Goal: Navigation & Orientation: Find specific page/section

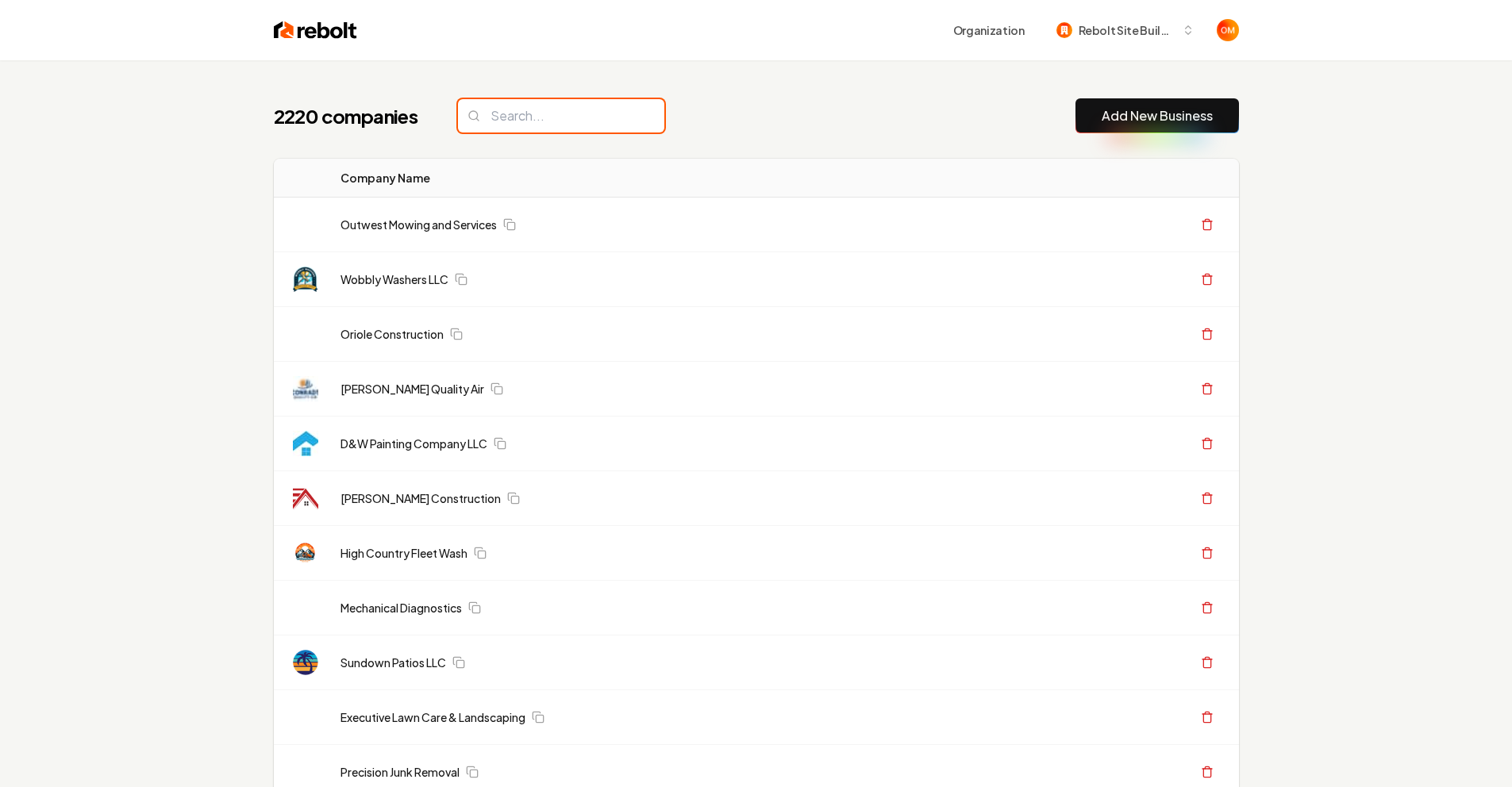
click at [532, 110] on input "search" at bounding box center [561, 115] width 206 height 33
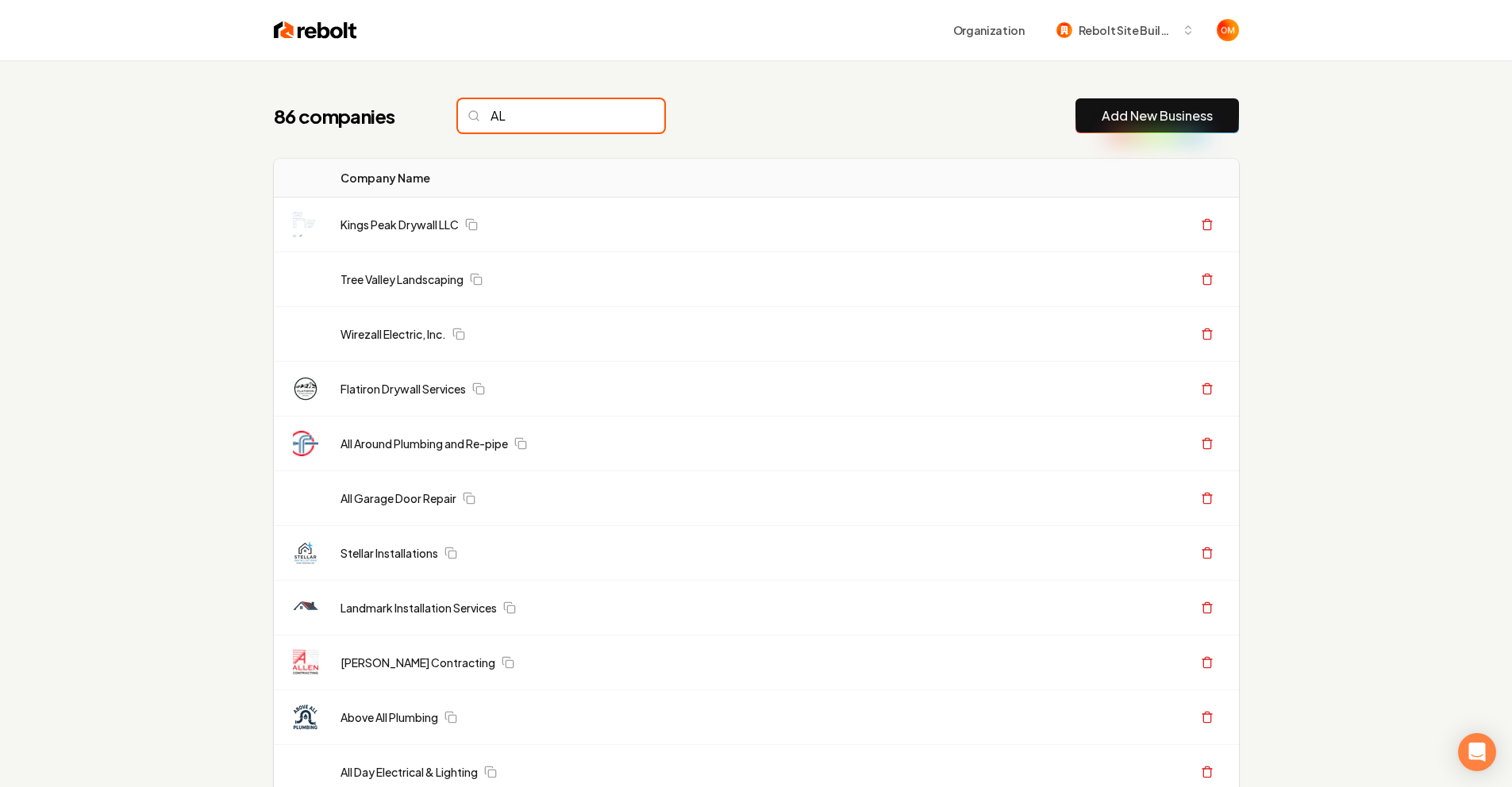
type input "A"
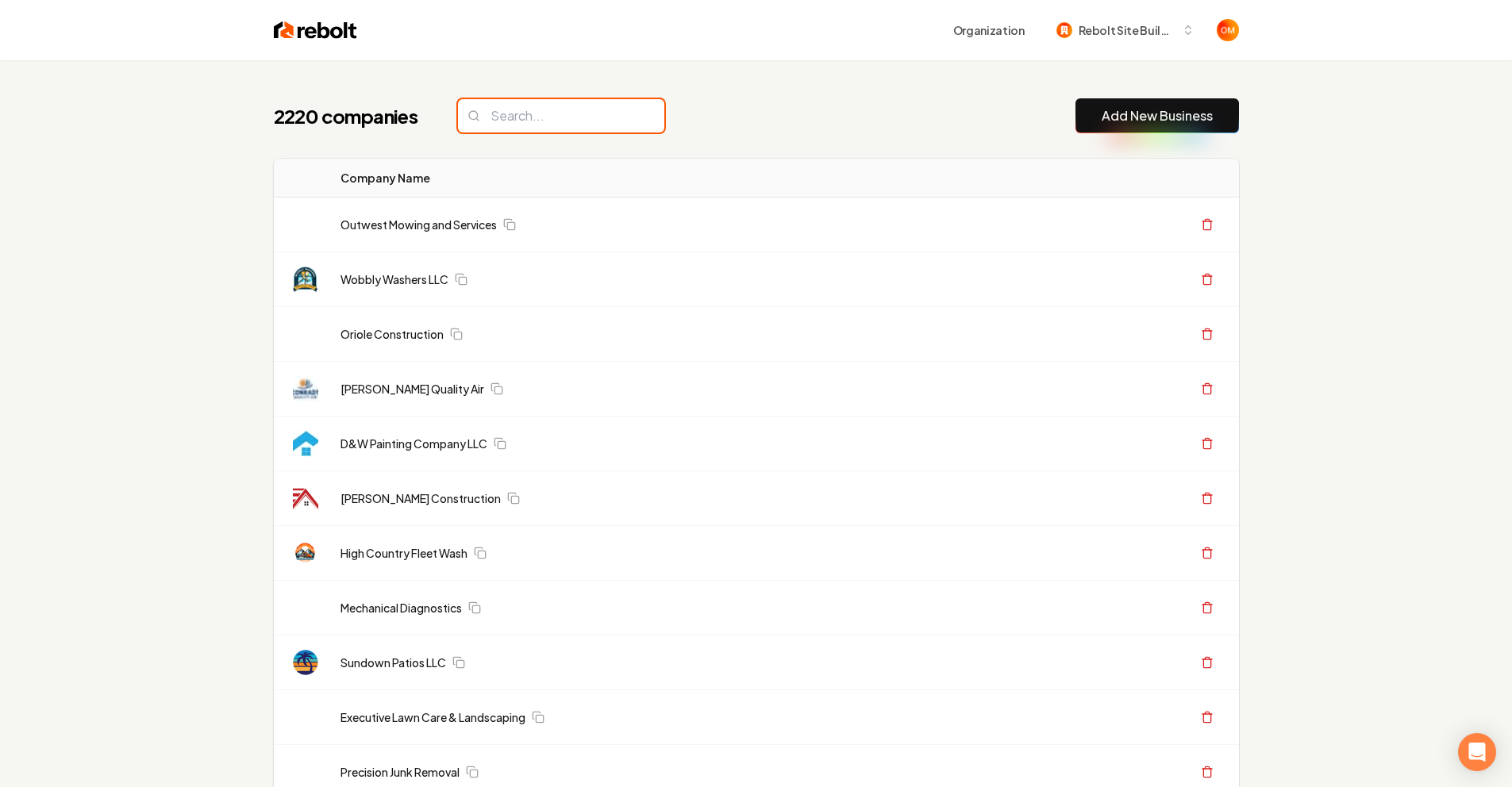
click at [572, 103] on input "search" at bounding box center [561, 115] width 206 height 33
click at [555, 117] on input "search" at bounding box center [561, 115] width 206 height 33
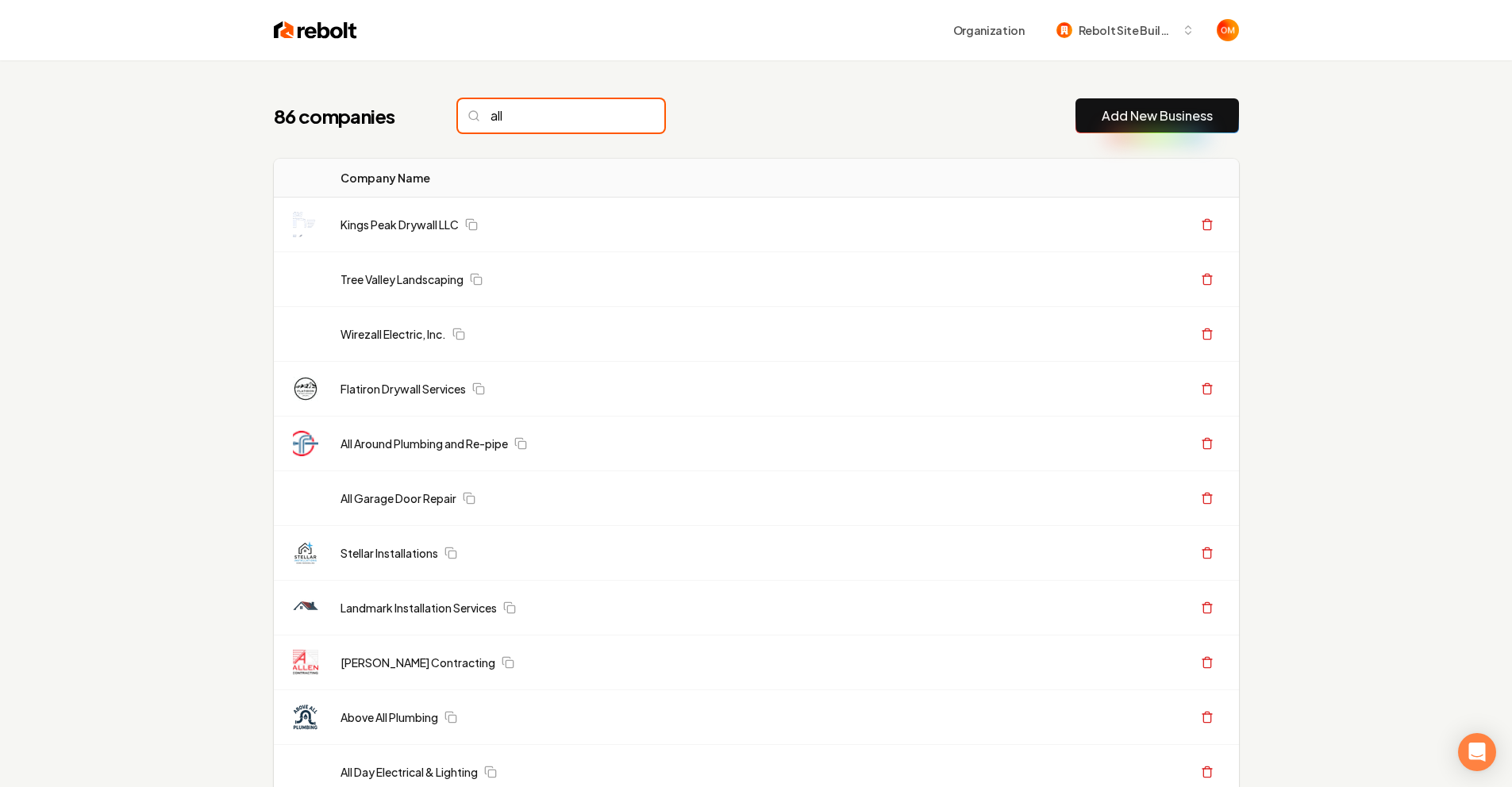
type input "all"
click at [607, 119] on input "all" at bounding box center [561, 115] width 206 height 33
click at [612, 116] on input "all" at bounding box center [561, 115] width 206 height 33
click at [614, 116] on input "all" at bounding box center [561, 115] width 206 height 33
click at [616, 117] on input "all" at bounding box center [561, 115] width 206 height 33
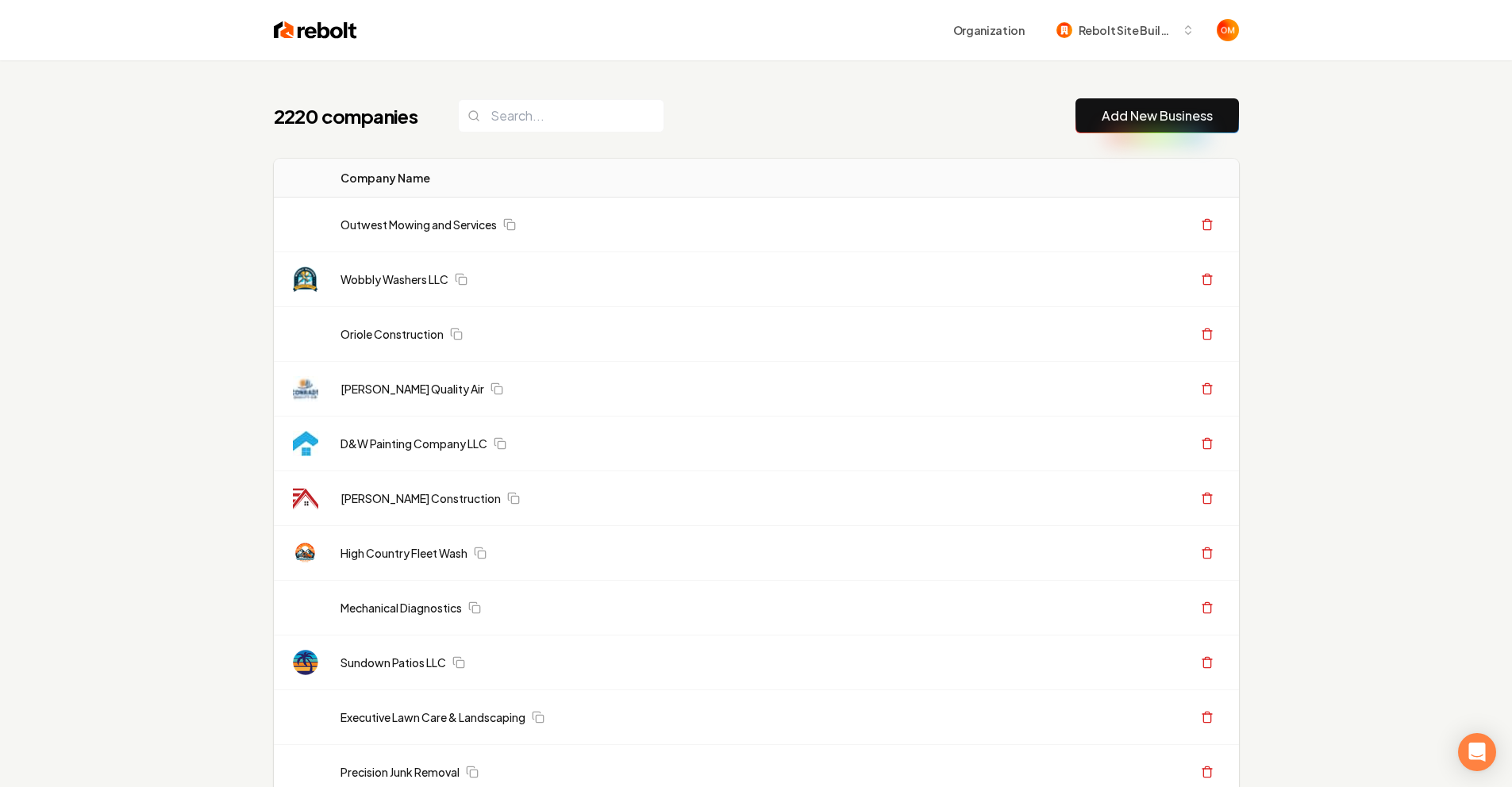
click at [690, 102] on div "2220 companies Add New Business" at bounding box center [756, 115] width 965 height 35
click at [572, 110] on input "search" at bounding box center [561, 115] width 206 height 33
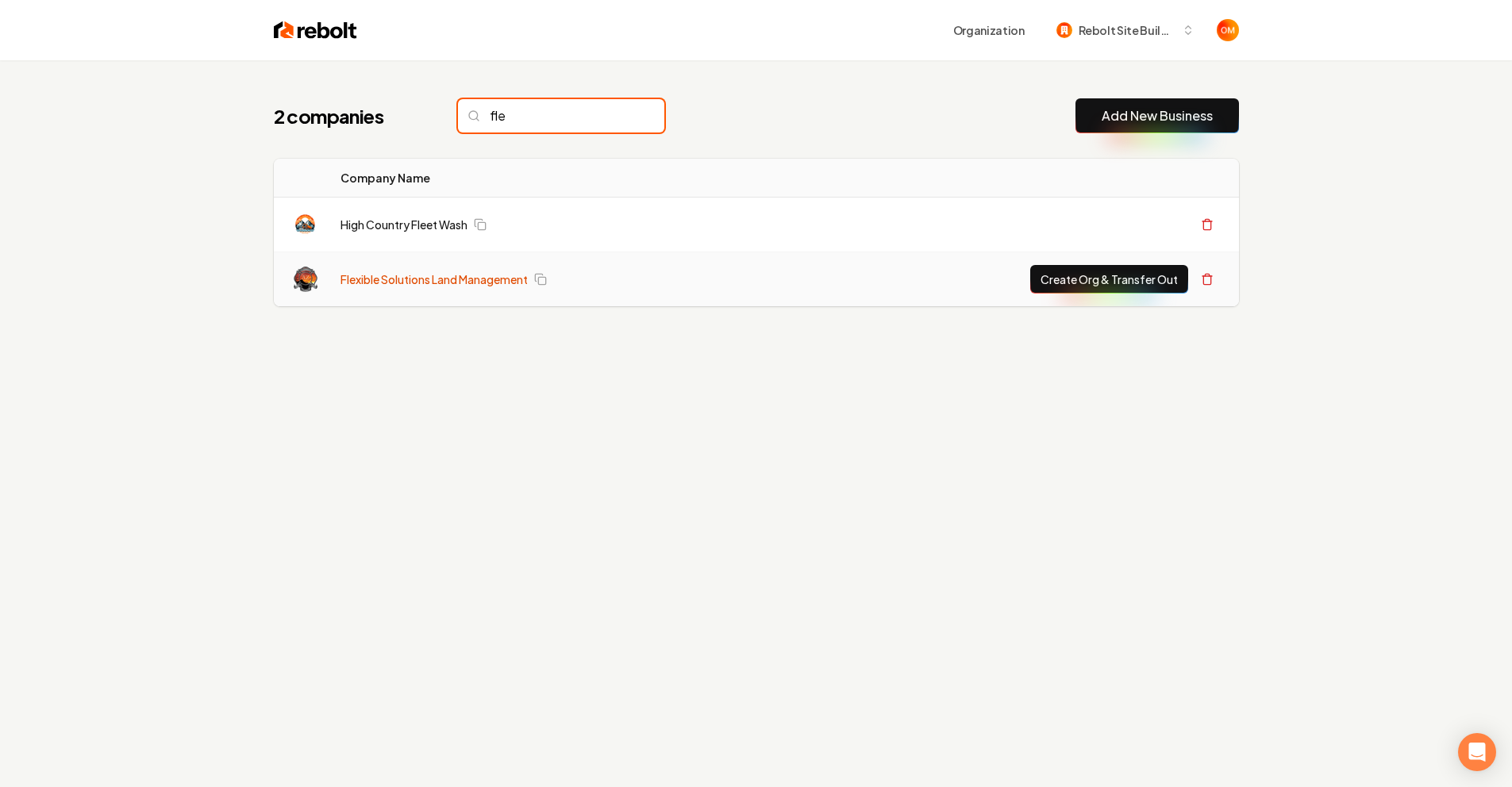
type input "fle"
click at [407, 272] on link "Flexible Solutions Land Management" at bounding box center [434, 279] width 188 height 16
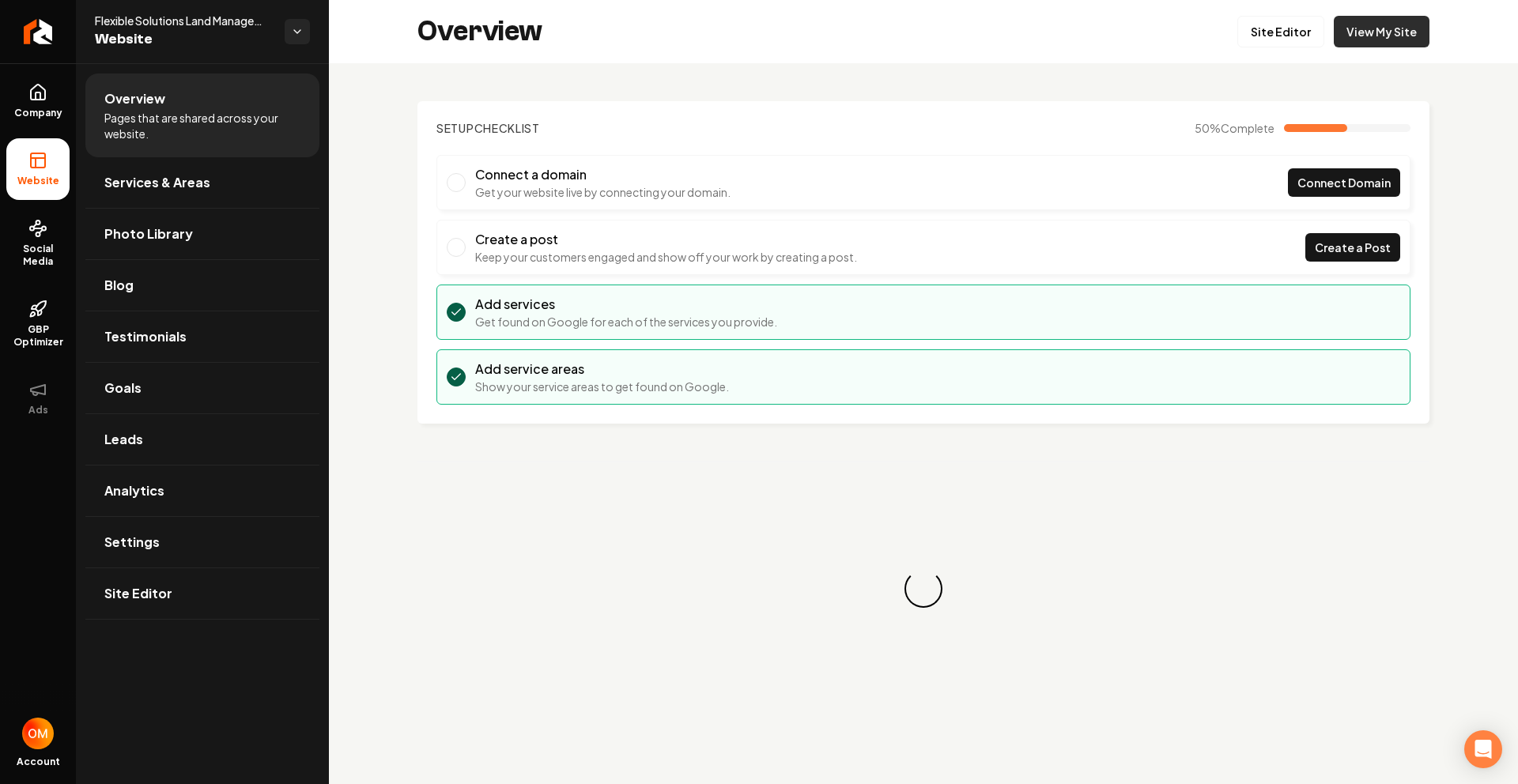
click at [1355, 36] on link "View My Site" at bounding box center [1382, 32] width 95 height 32
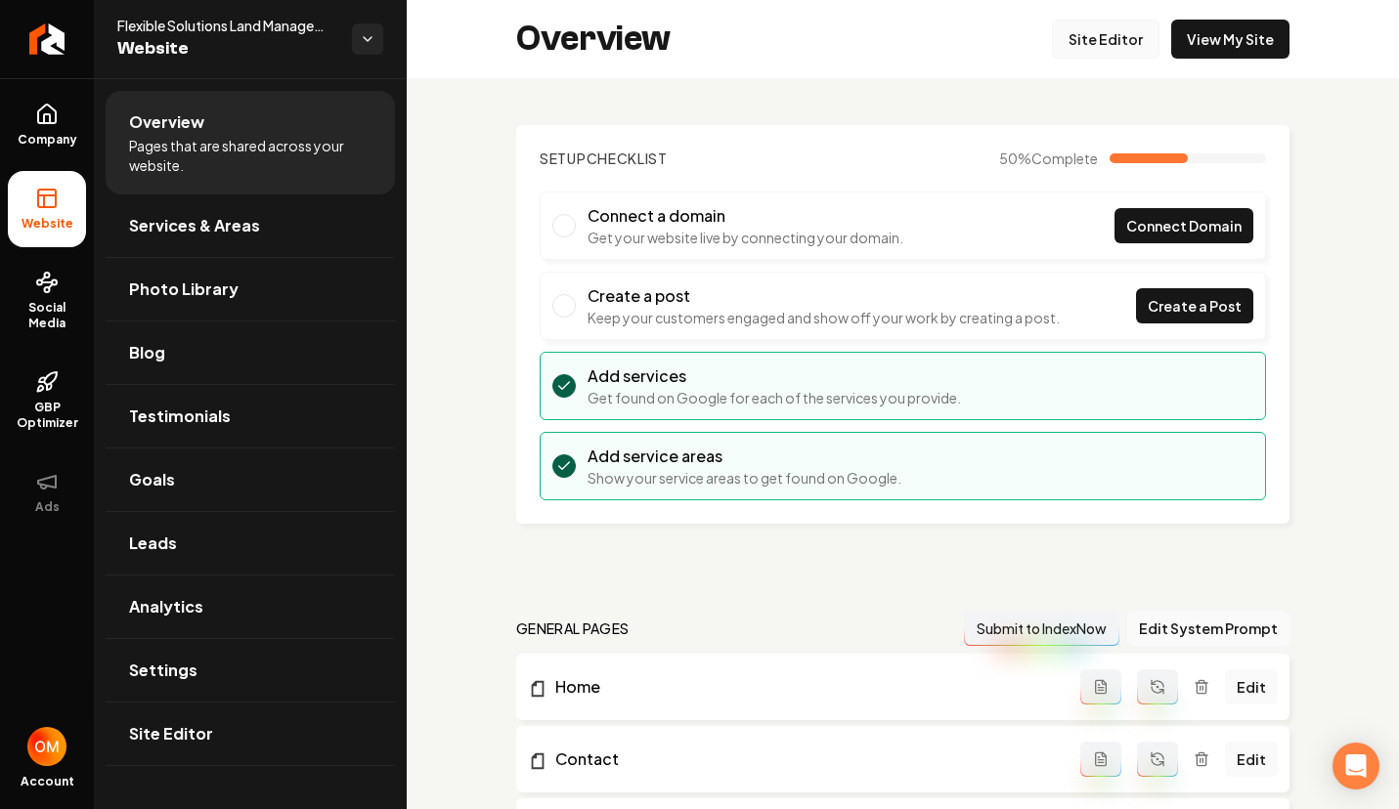
click at [1103, 44] on link "Site Editor" at bounding box center [1106, 39] width 108 height 39
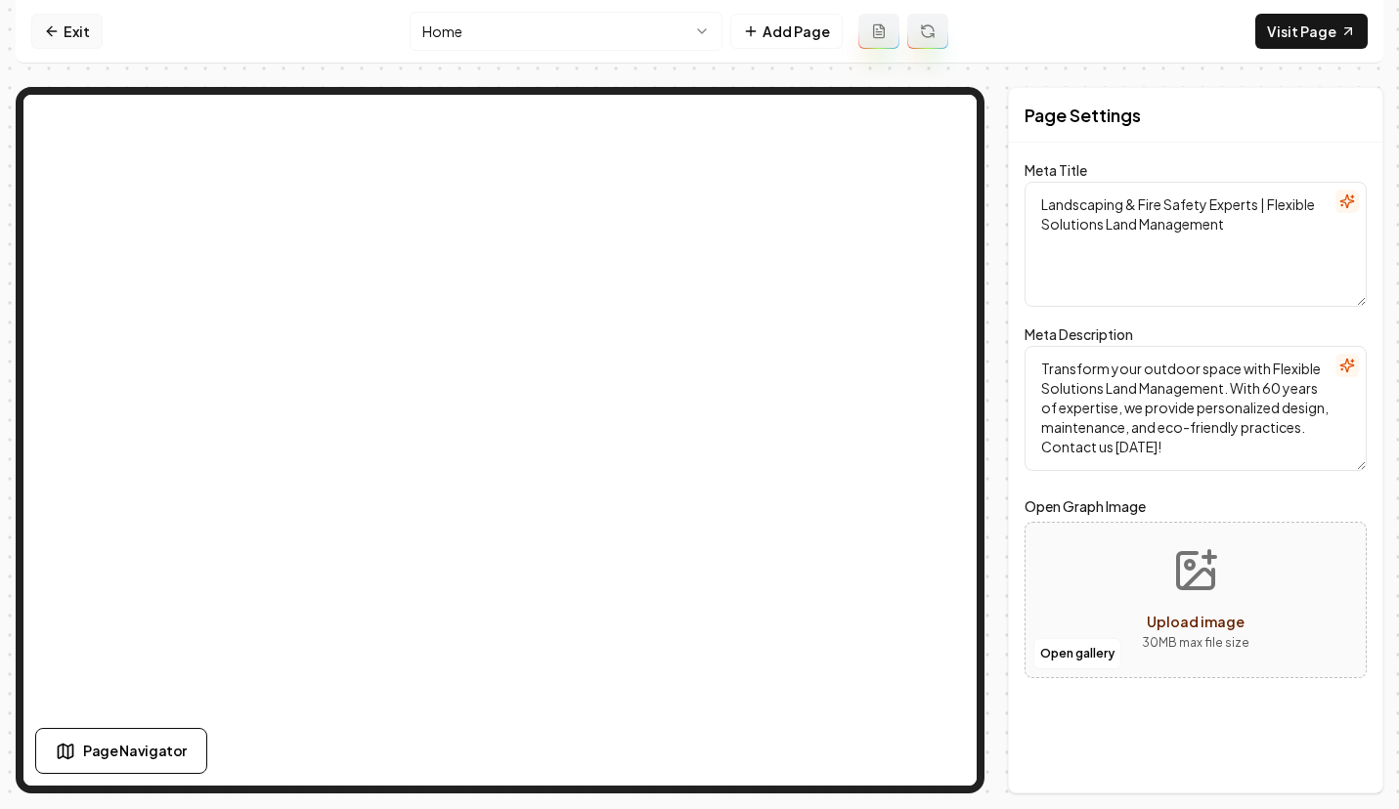
click at [82, 29] on link "Exit" at bounding box center [66, 31] width 71 height 35
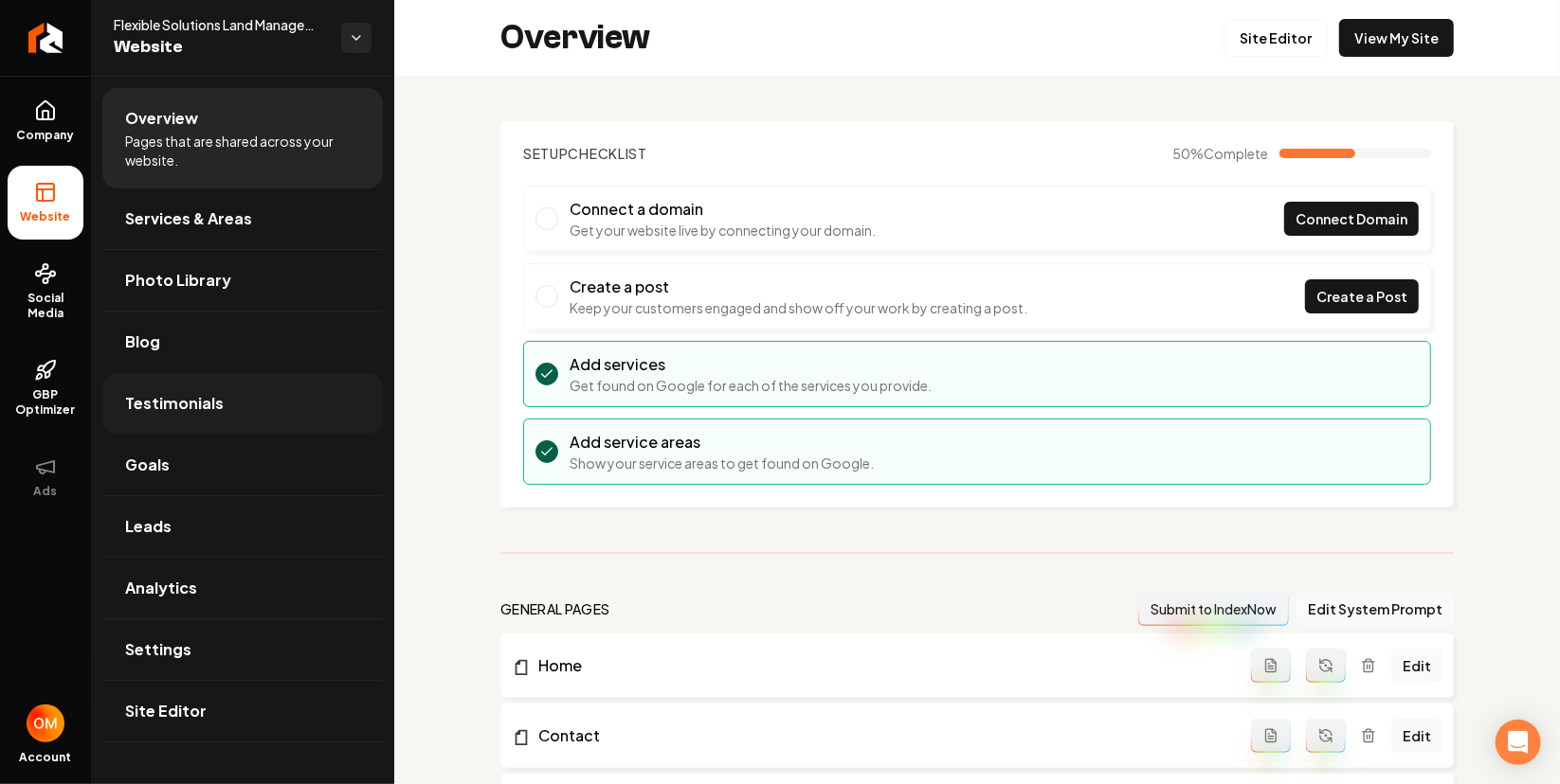
click at [217, 393] on link "Testimonials" at bounding box center [242, 403] width 280 height 61
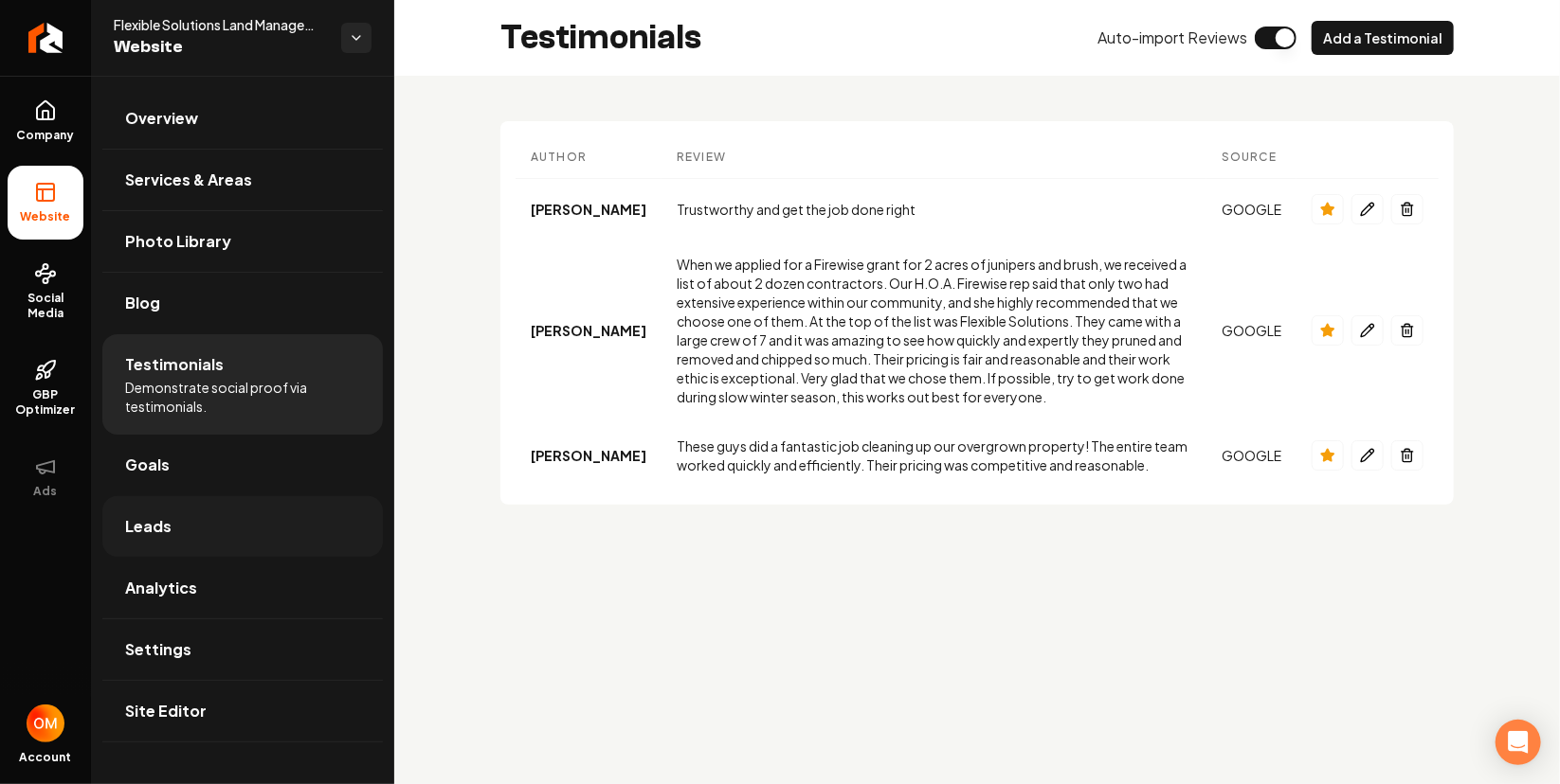
click at [193, 533] on link "Leads" at bounding box center [242, 526] width 280 height 61
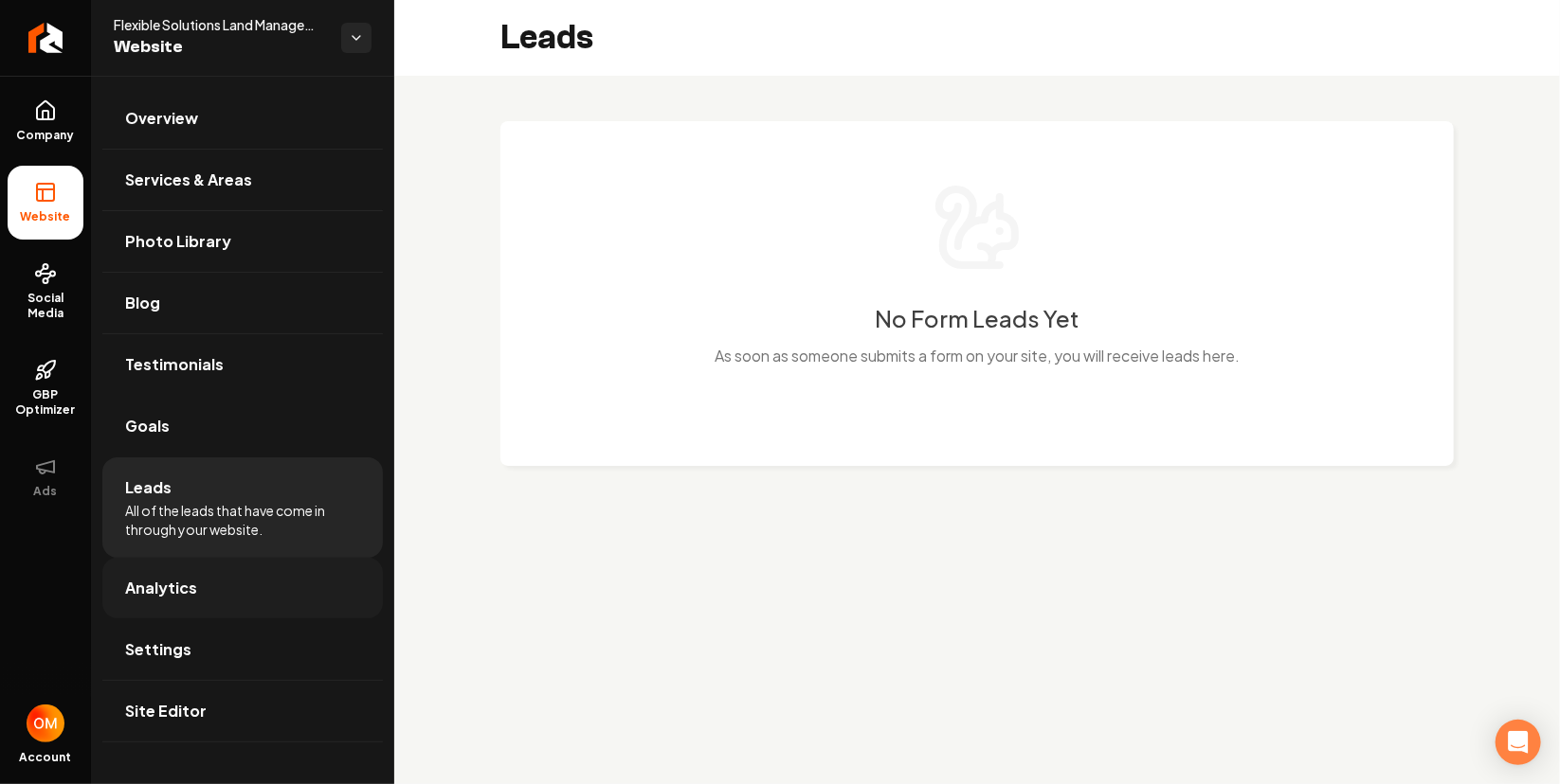
click at [251, 606] on link "Analytics" at bounding box center [242, 588] width 280 height 61
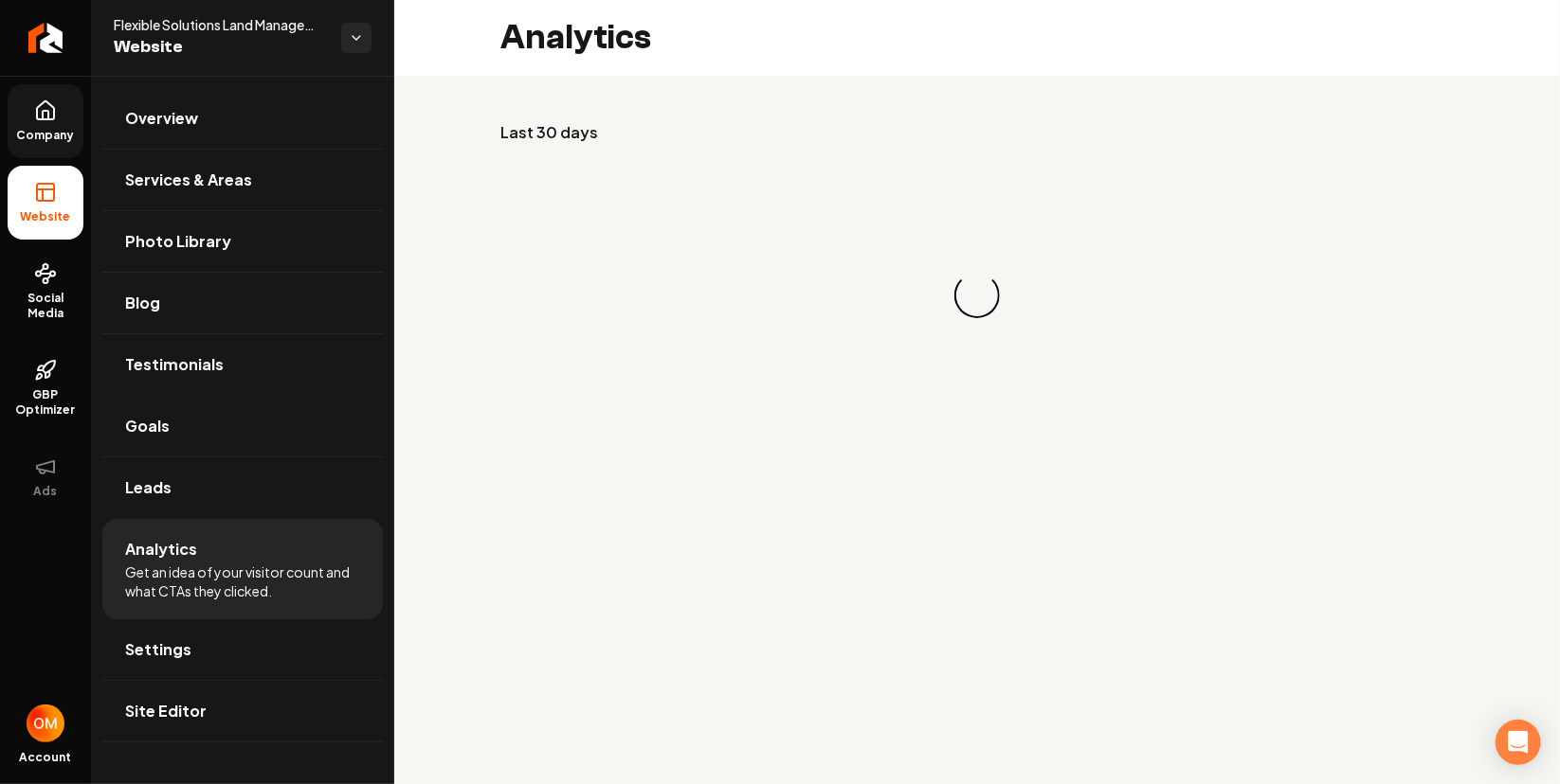
click at [45, 141] on span "Company" at bounding box center [46, 136] width 73 height 16
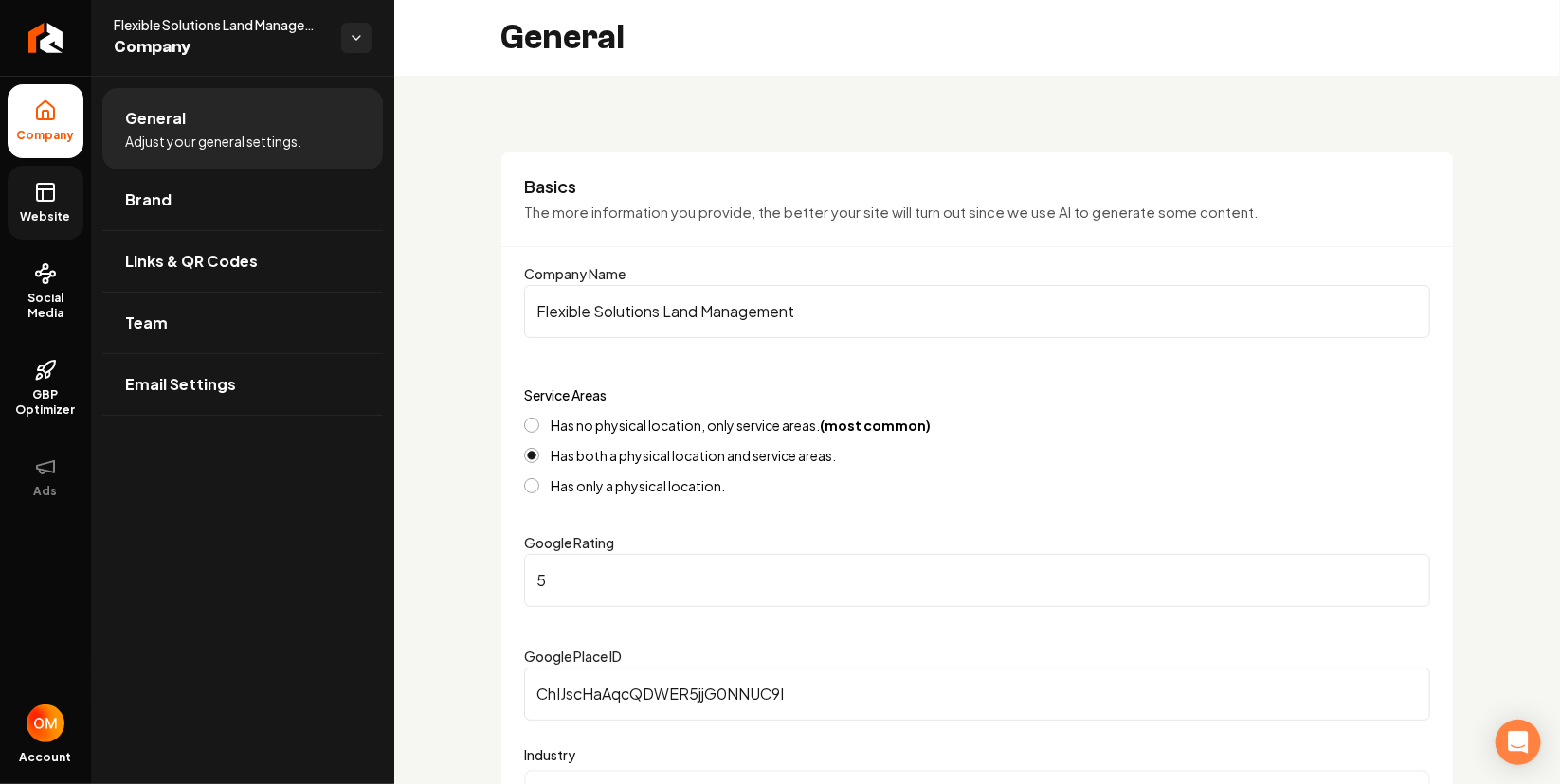
click at [53, 192] on rect at bounding box center [46, 193] width 17 height 17
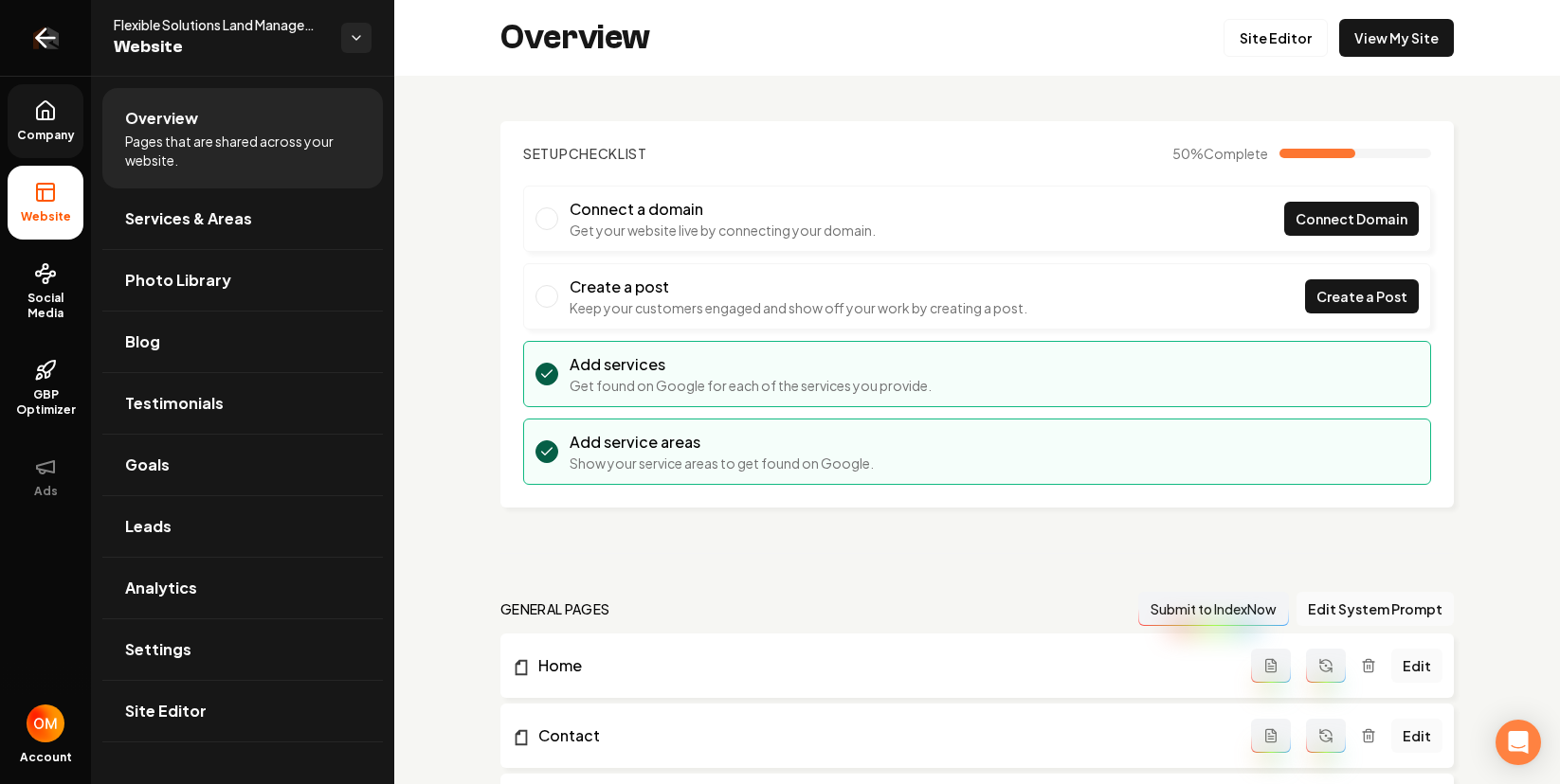
click at [23, 41] on link "Return to dashboard" at bounding box center [46, 38] width 91 height 76
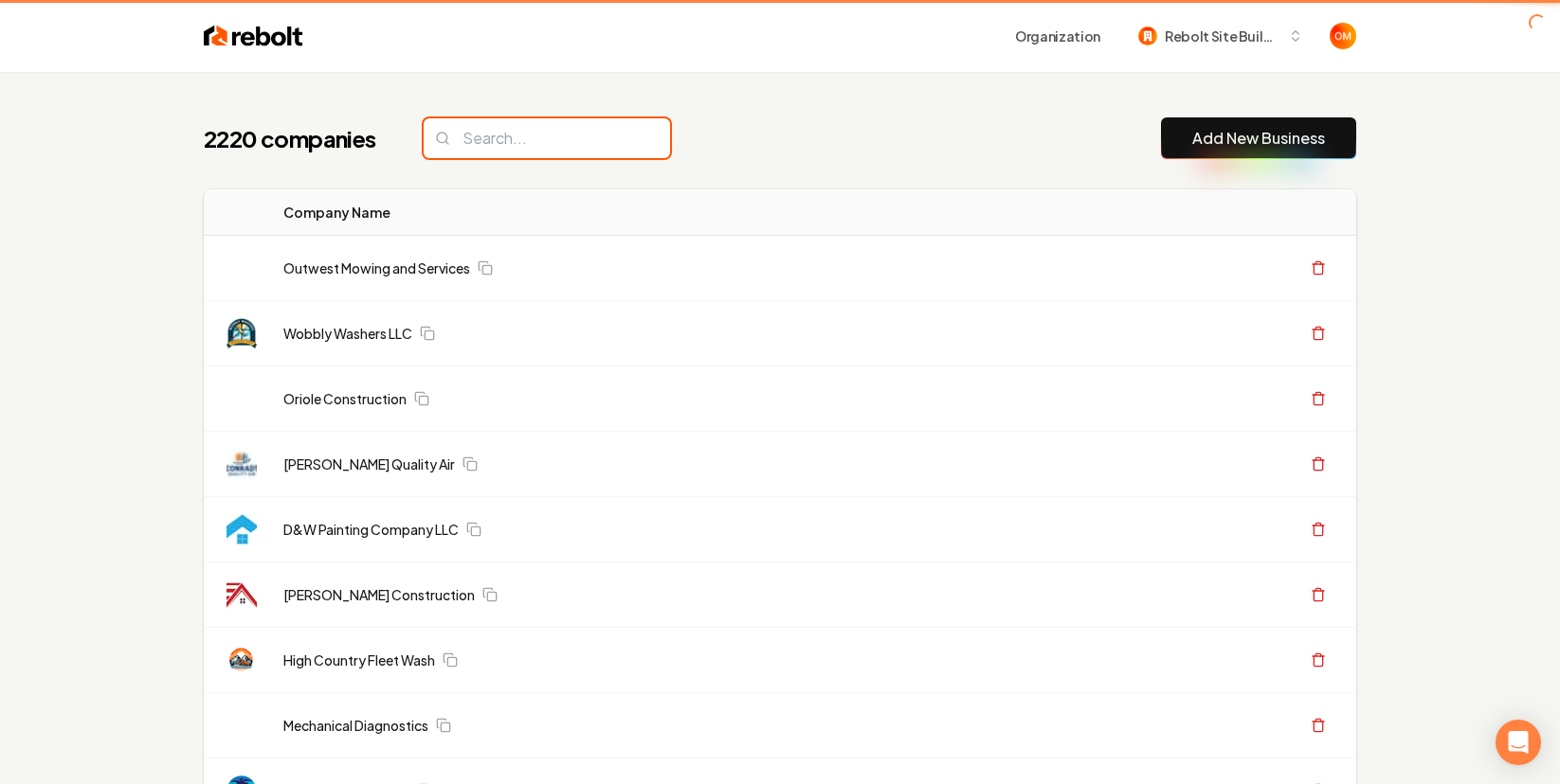
click at [540, 125] on input "search" at bounding box center [547, 138] width 246 height 40
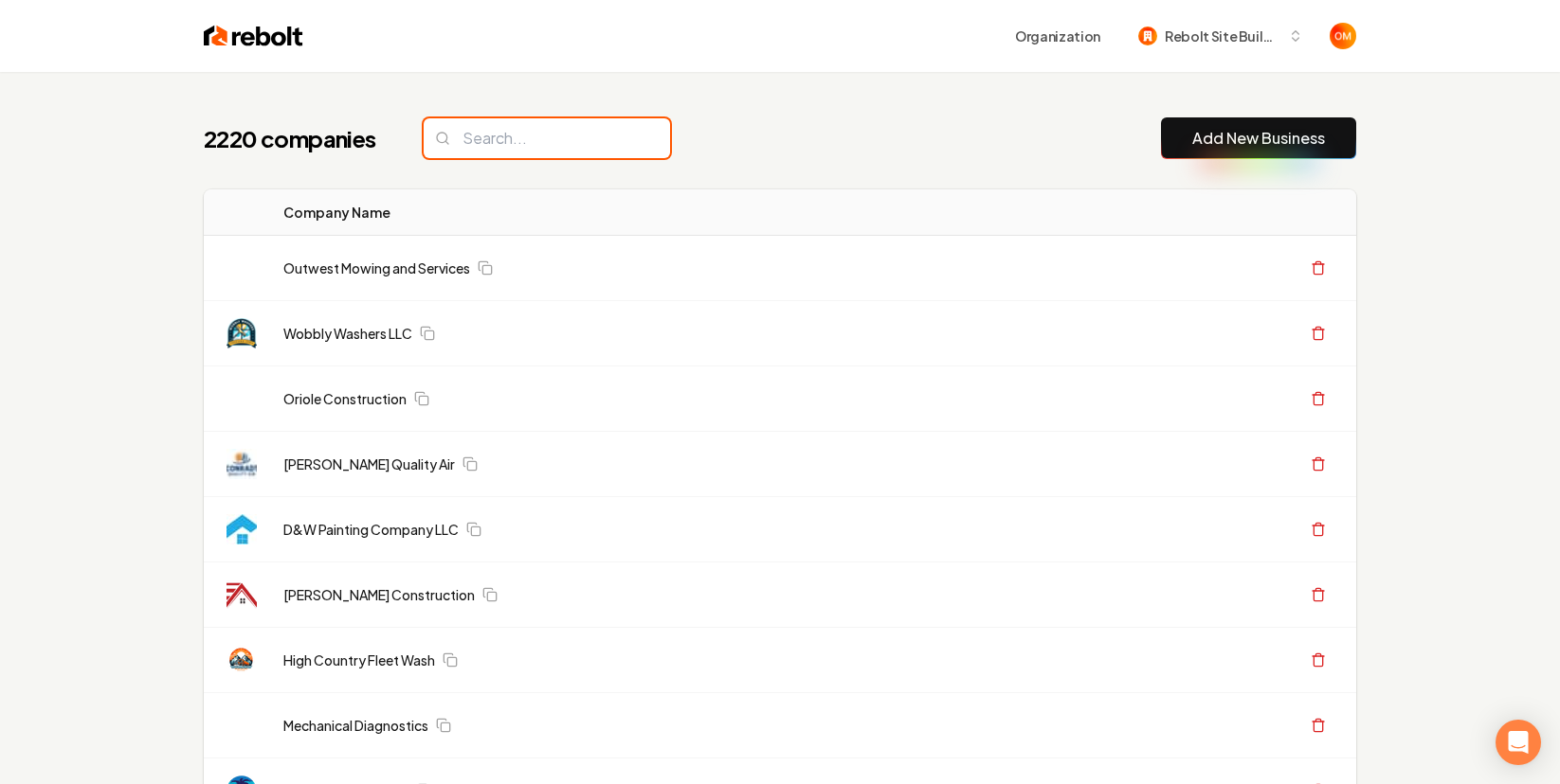
type input "A"
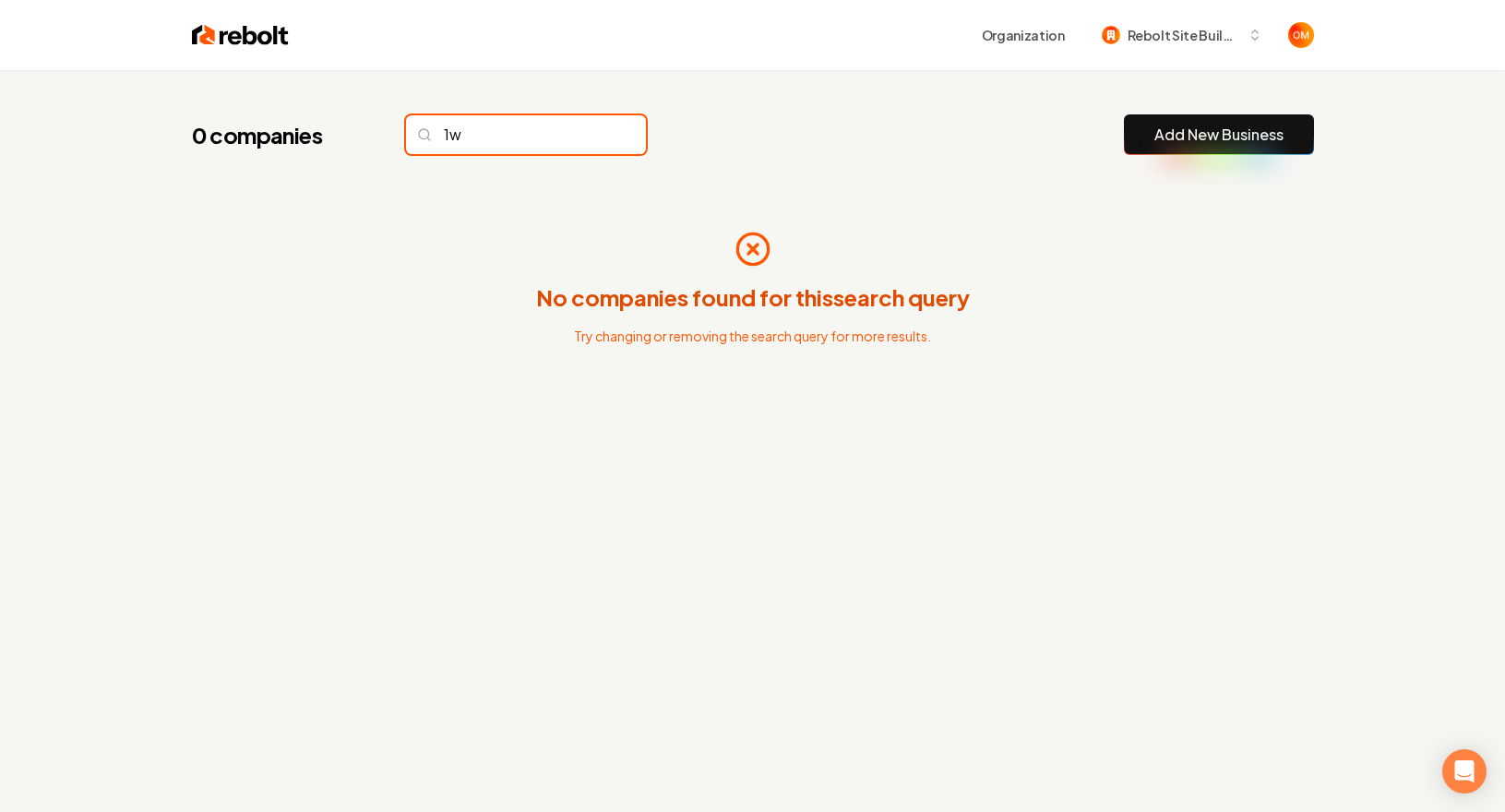
type input "1w"
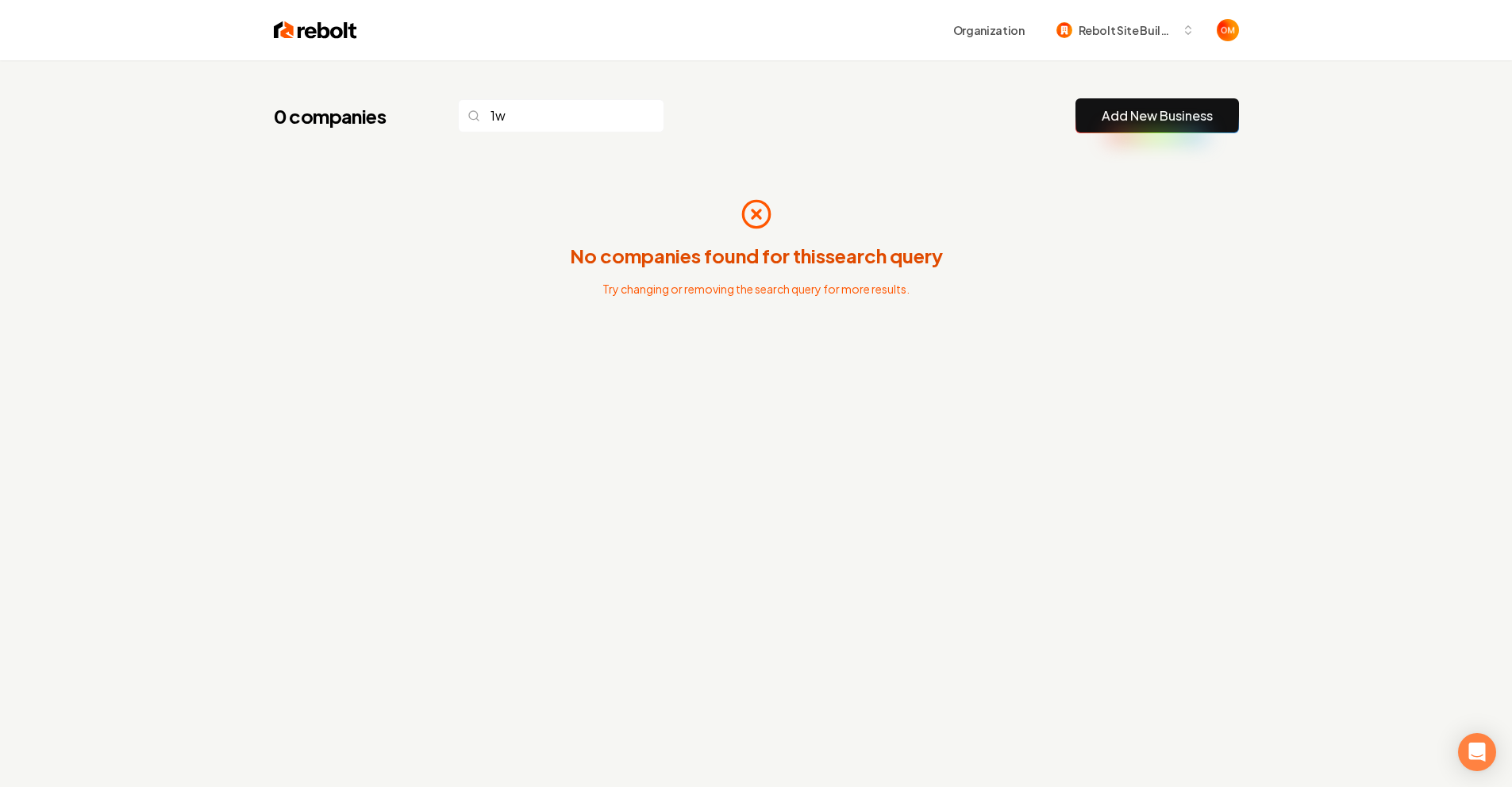
click at [328, 32] on img at bounding box center [315, 29] width 84 height 22
click at [612, 118] on input "1w" at bounding box center [561, 115] width 206 height 33
click at [616, 116] on input "1w" at bounding box center [561, 115] width 206 height 33
